Goal: Browse casually

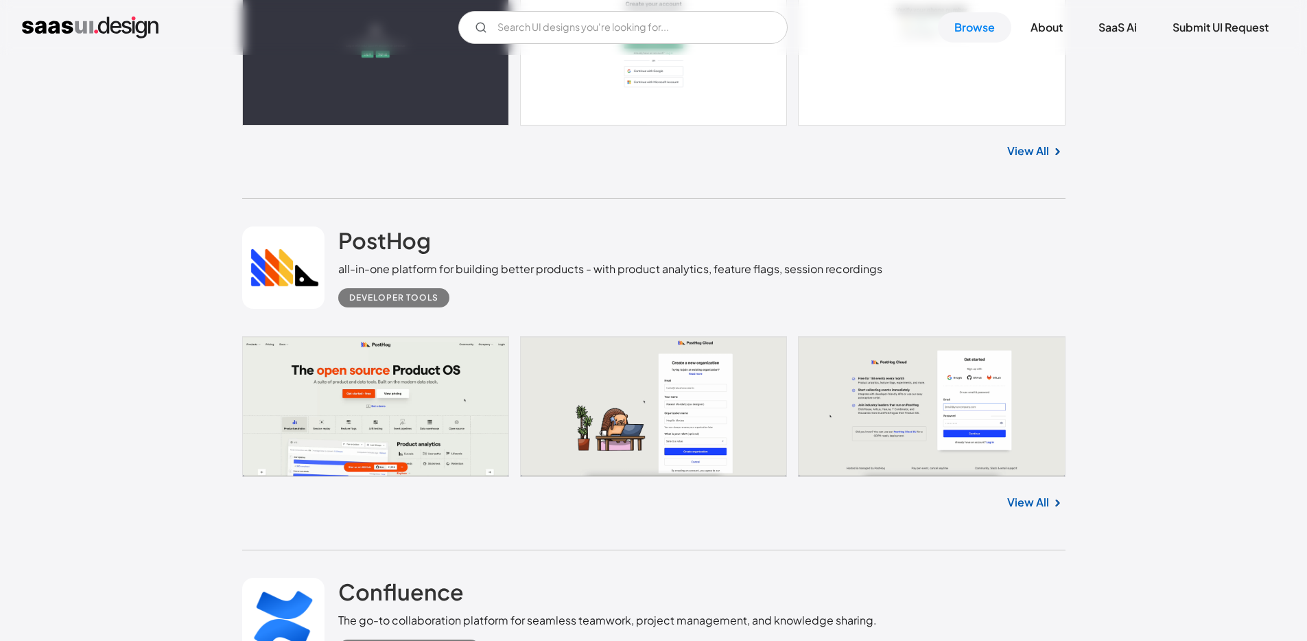
scroll to position [1509, 0]
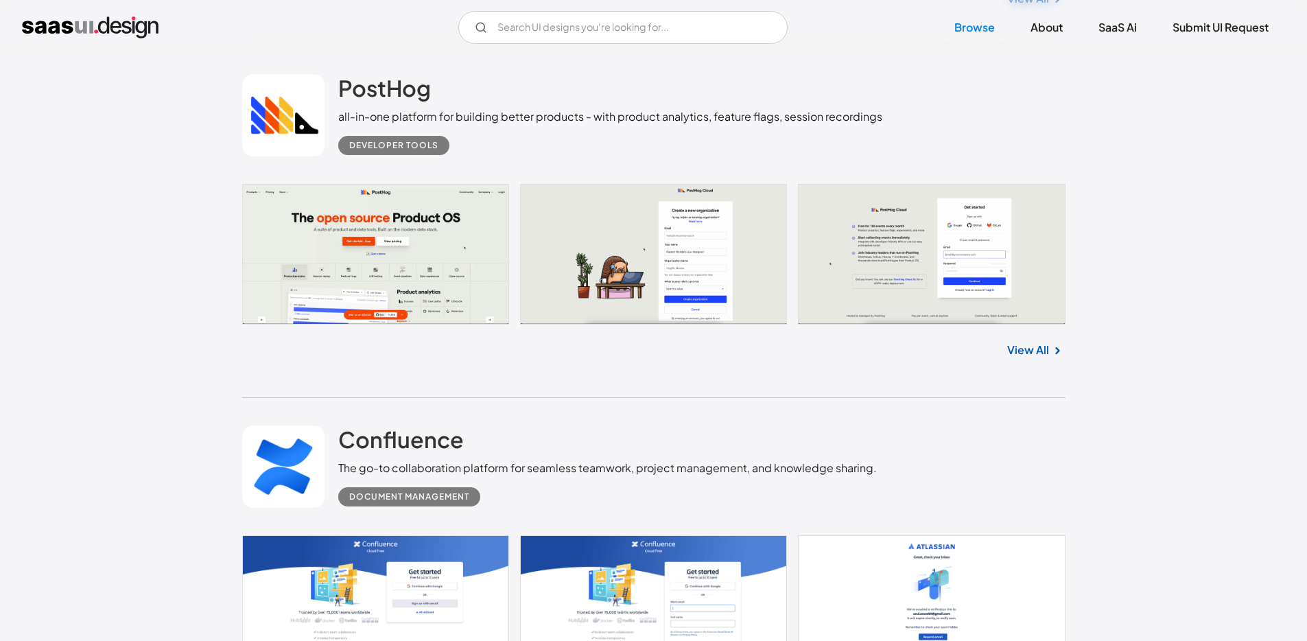
click at [1041, 348] on link "View All" at bounding box center [1028, 350] width 42 height 16
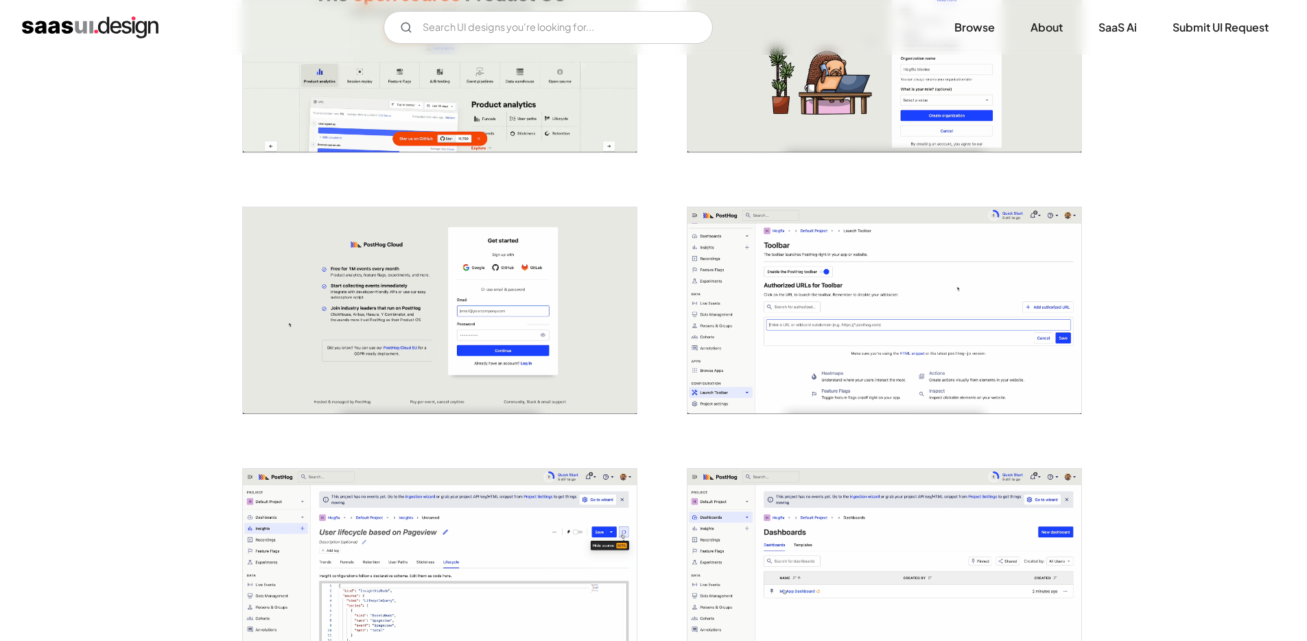
scroll to position [381, 0]
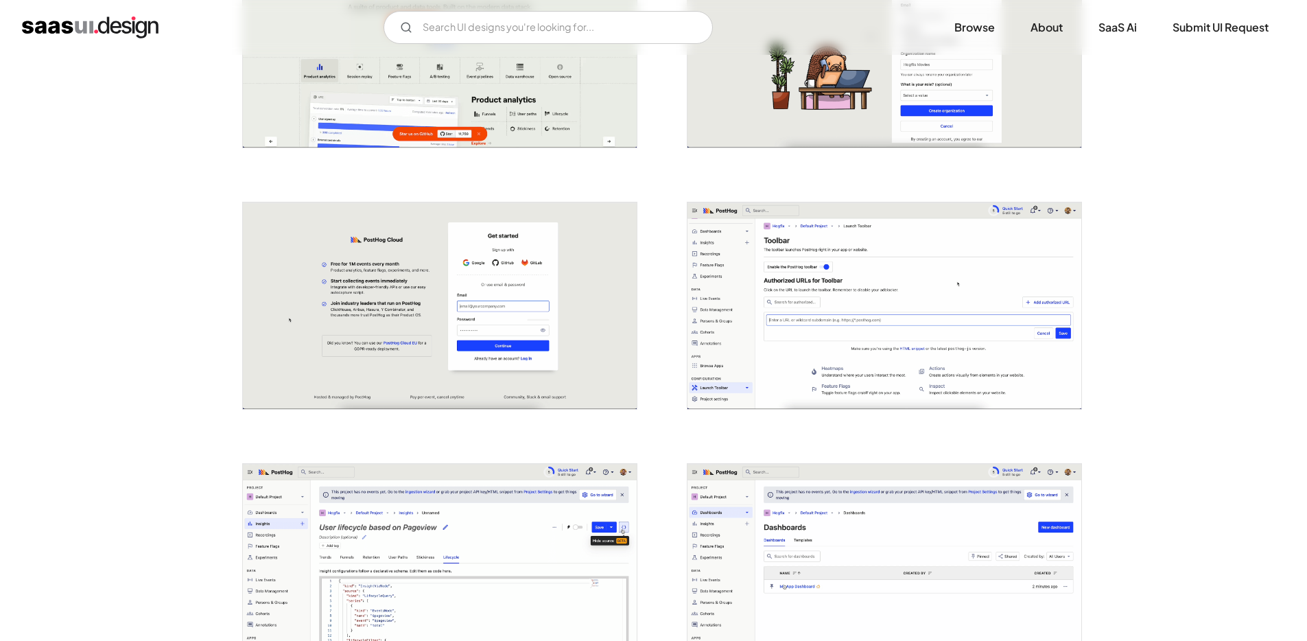
click at [434, 270] on img "open lightbox" at bounding box center [440, 305] width 394 height 207
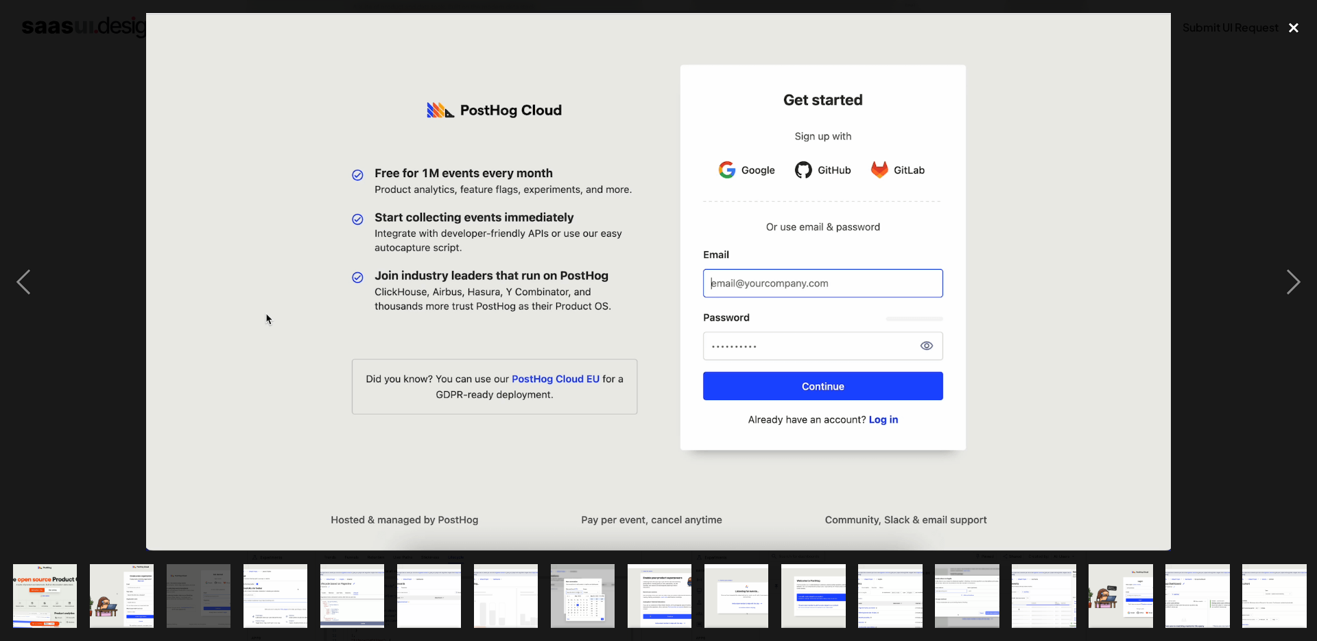
click at [1295, 34] on div "close lightbox" at bounding box center [1293, 28] width 47 height 30
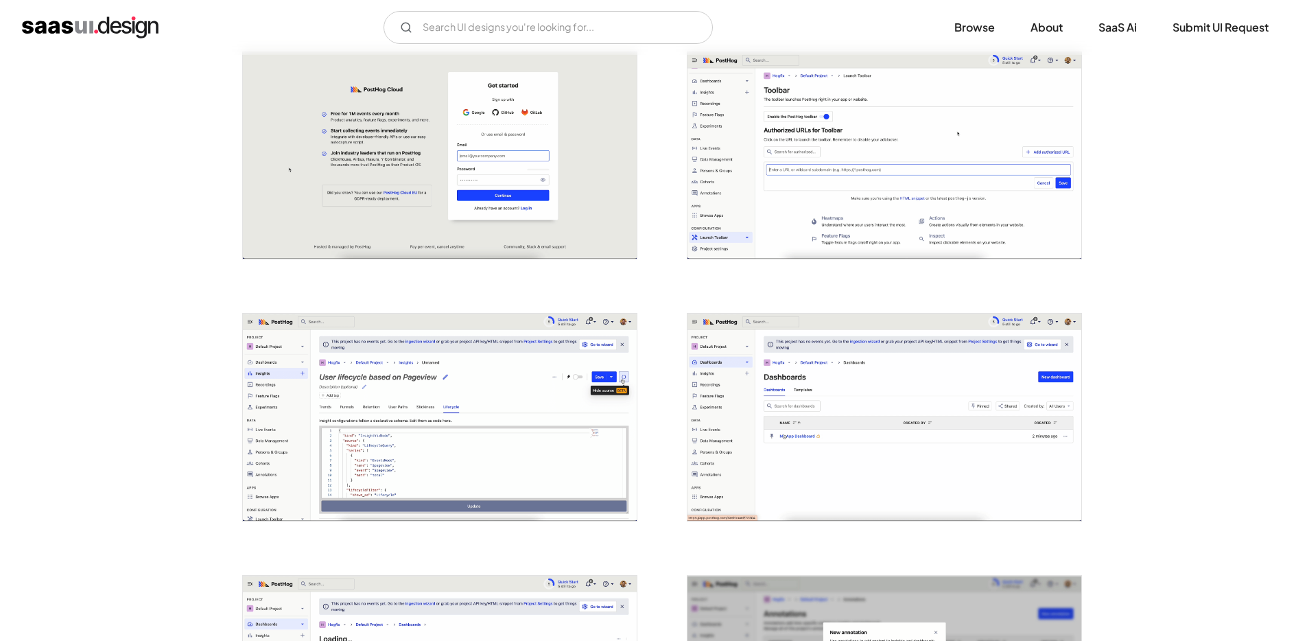
scroll to position [0, 0]
